Goal: Task Accomplishment & Management: Complete application form

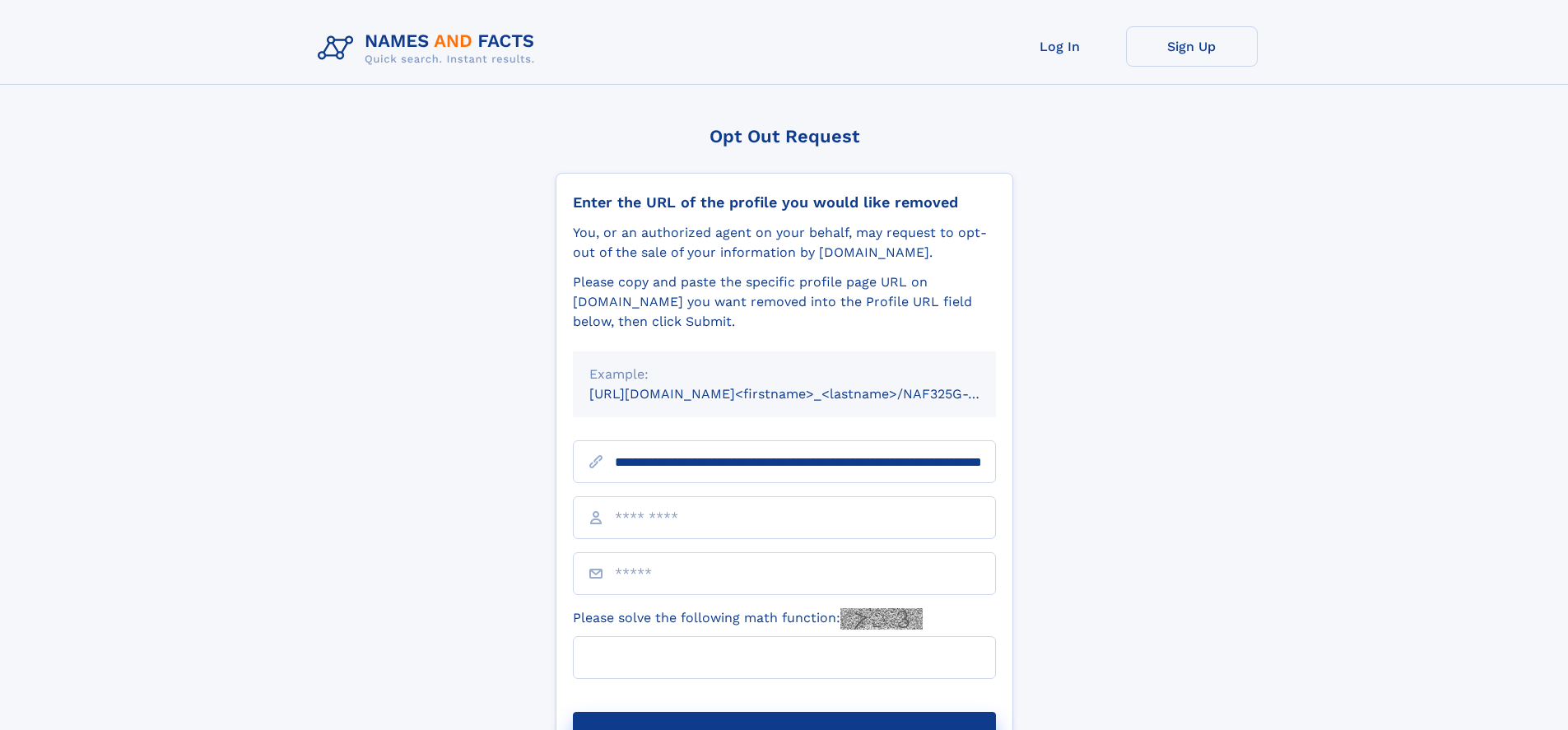
scroll to position [0, 170]
type input "**********"
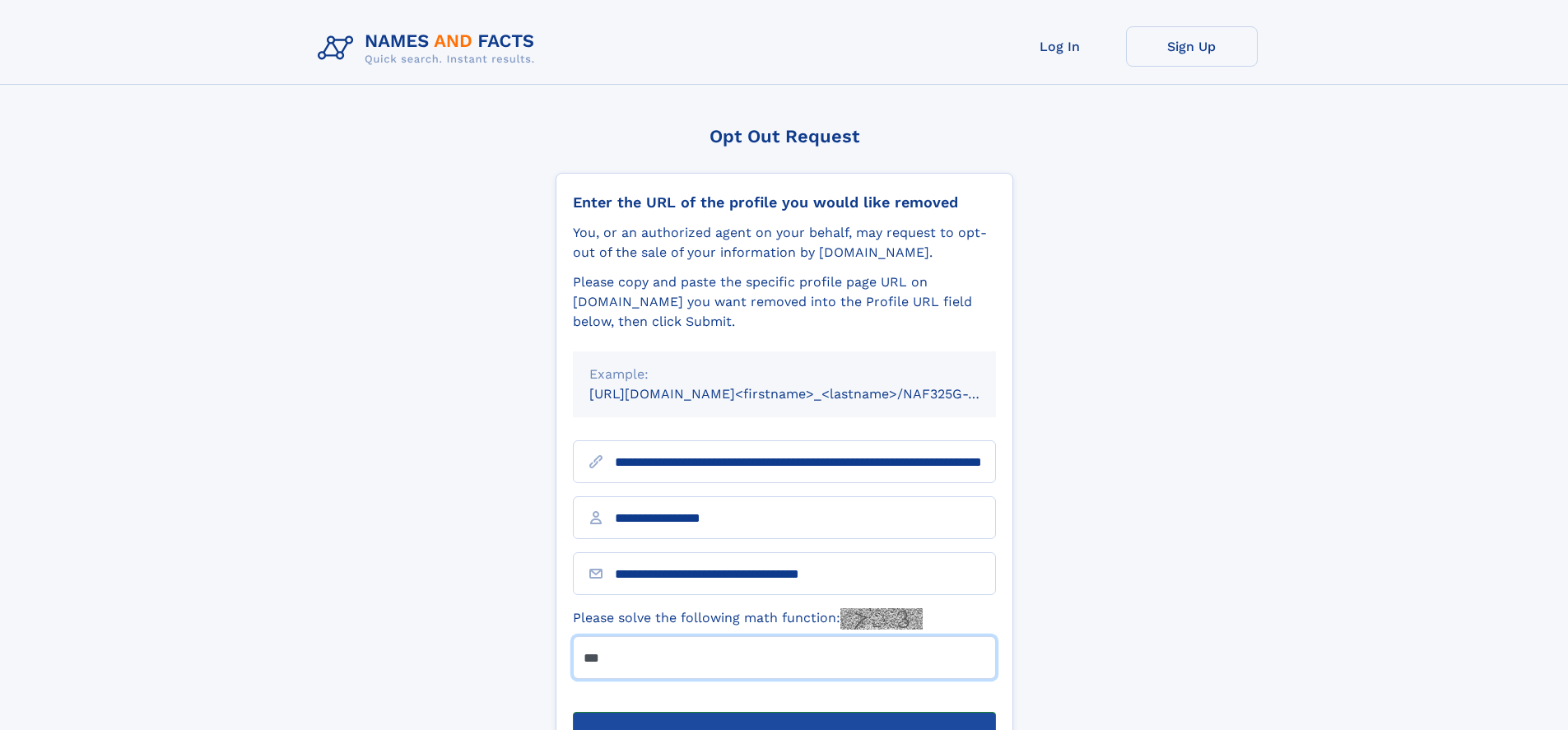
type input "***"
click at [784, 712] on button "Submit Opt Out Request" at bounding box center [784, 739] width 423 height 53
